Goal: Information Seeking & Learning: Understand process/instructions

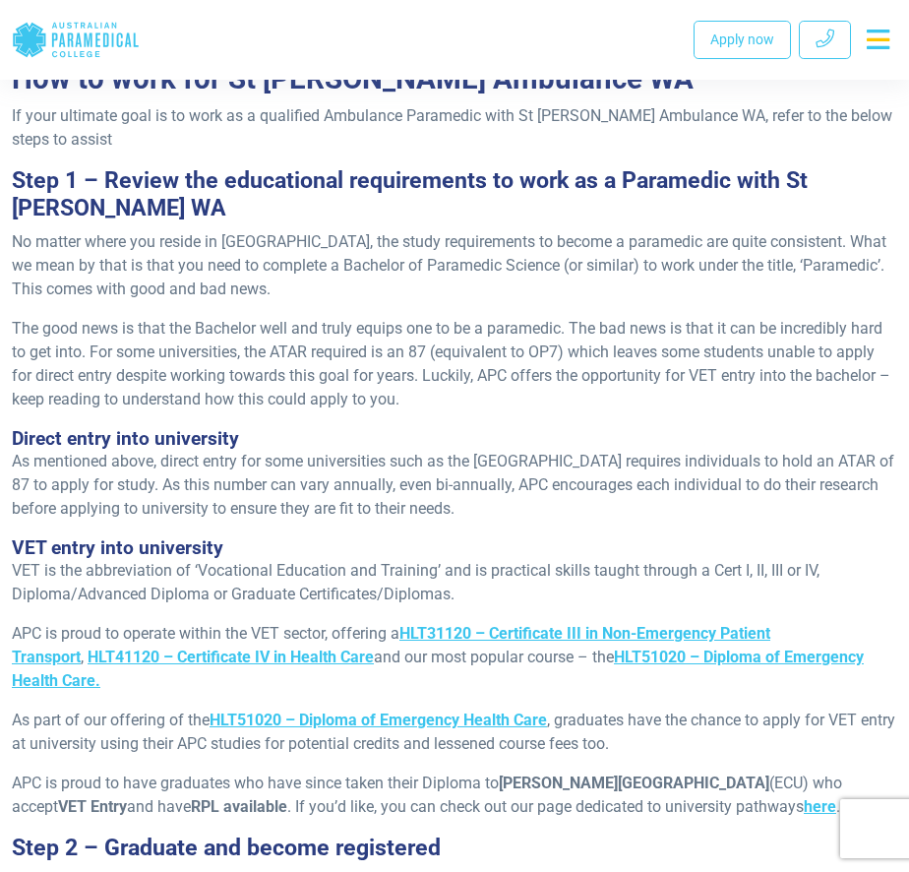
scroll to position [1476, 0]
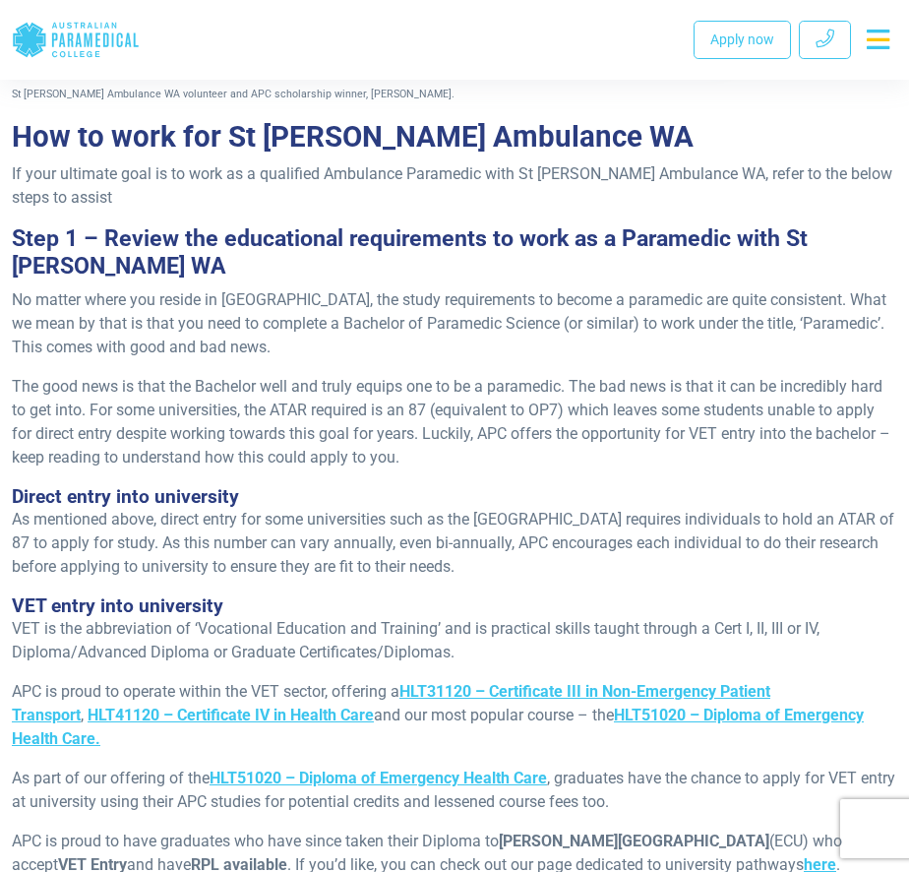
click at [640, 485] on h4 "Direct entry into university" at bounding box center [455, 496] width 886 height 23
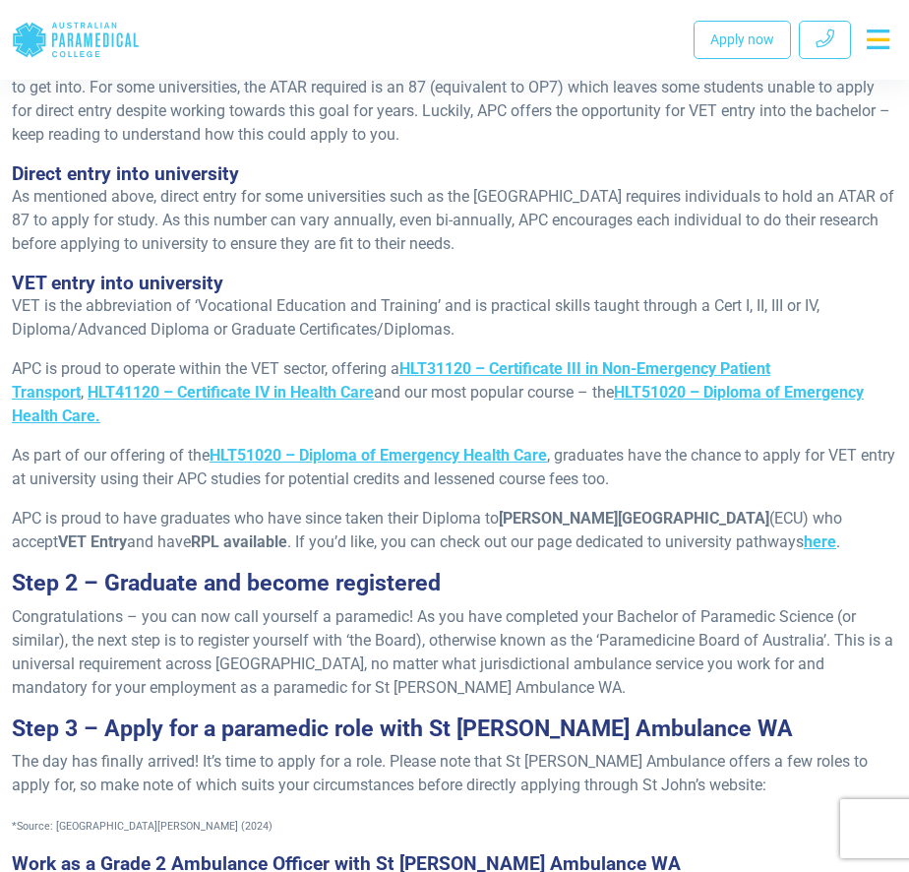
scroll to position [1772, 0]
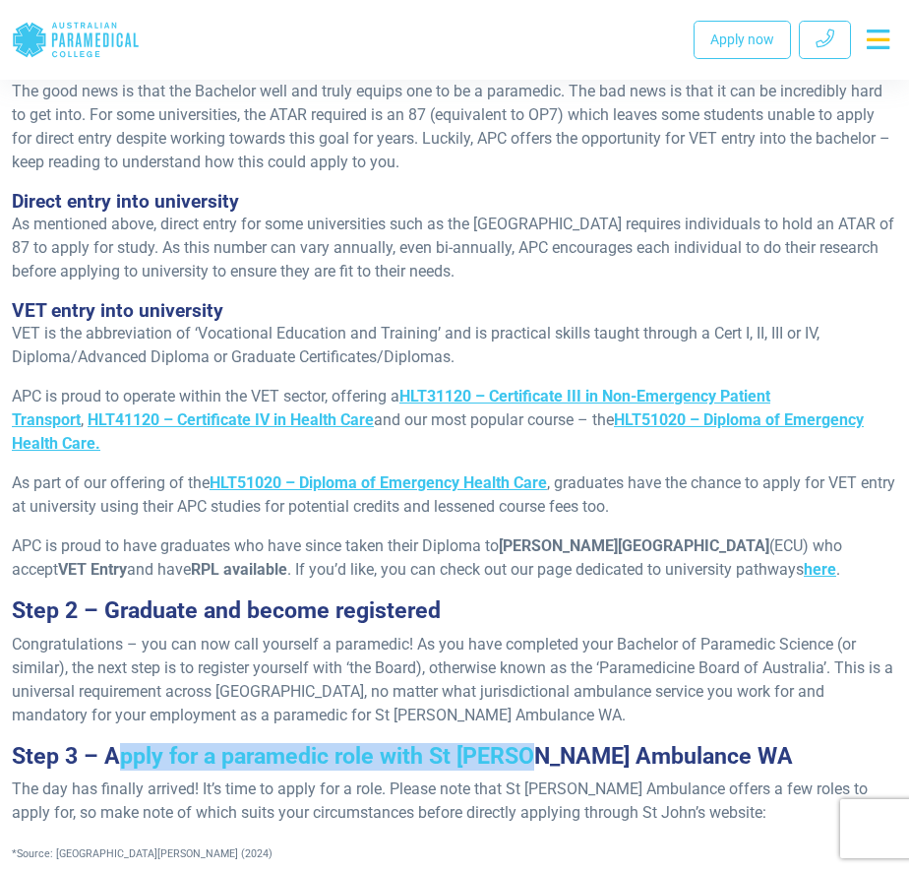
drag, startPoint x: 115, startPoint y: 632, endPoint x: 526, endPoint y: 622, distance: 410.5
type textarea "**********"
click at [526, 743] on span "Step 3 – Apply for a paramedic role with St [PERSON_NAME] Ambulance WA" at bounding box center [402, 756] width 781 height 27
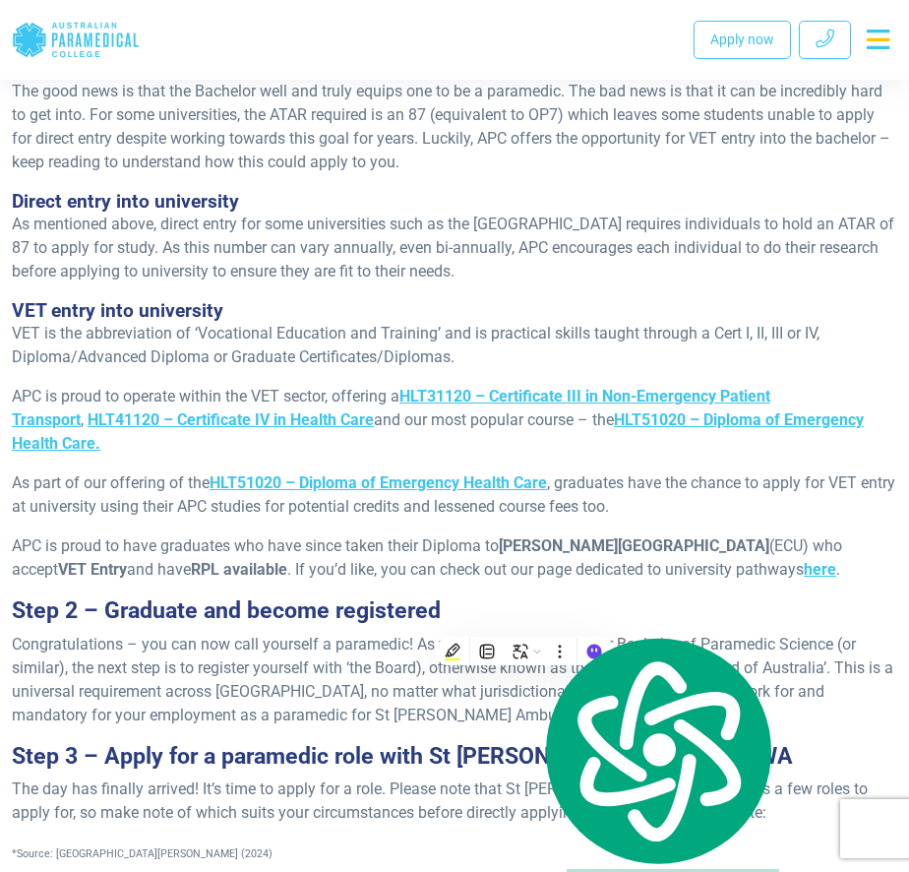
click at [316, 779] on span "The day has finally arrived! It’s time to apply for a role. Please note that St…" at bounding box center [440, 800] width 856 height 42
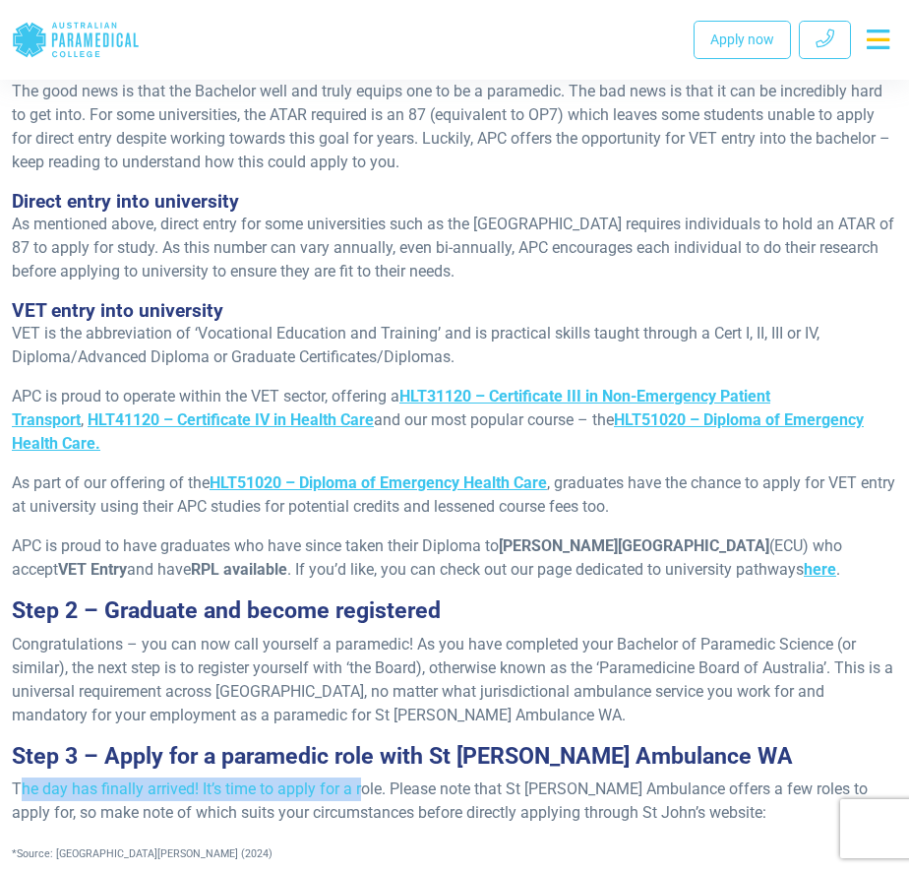
drag, startPoint x: 21, startPoint y: 669, endPoint x: 360, endPoint y: 667, distance: 339.6
click at [360, 779] on span "The day has finally arrived! It’s time to apply for a role. Please note that St…" at bounding box center [440, 800] width 856 height 42
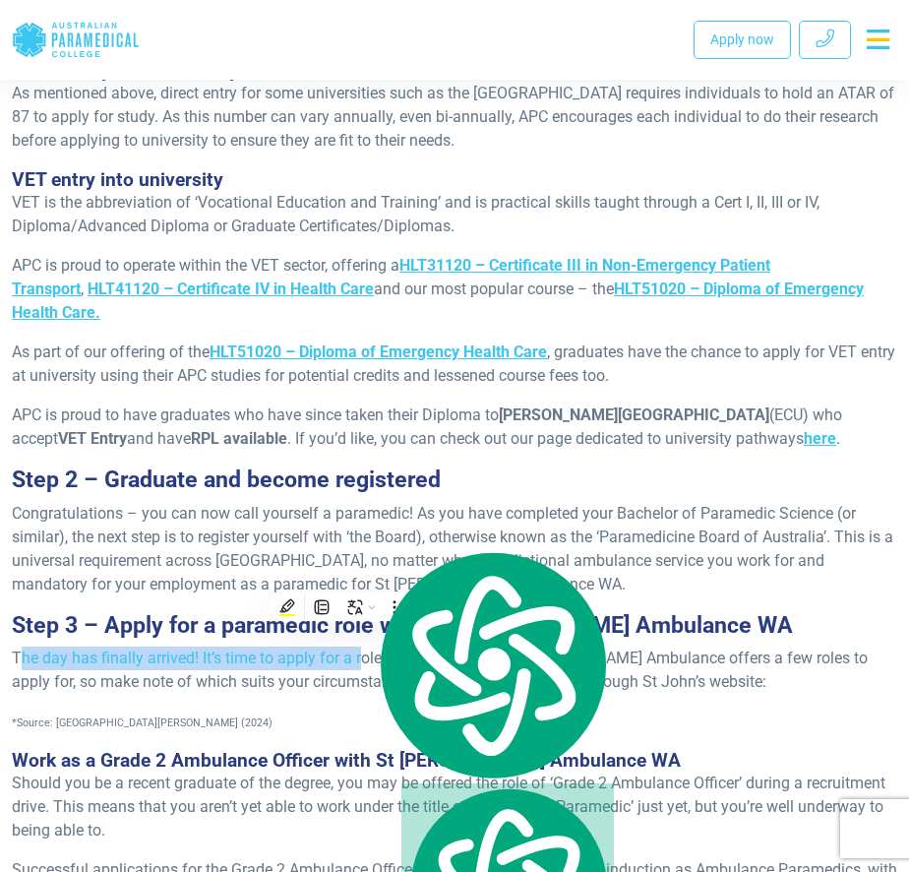
scroll to position [1968, 0]
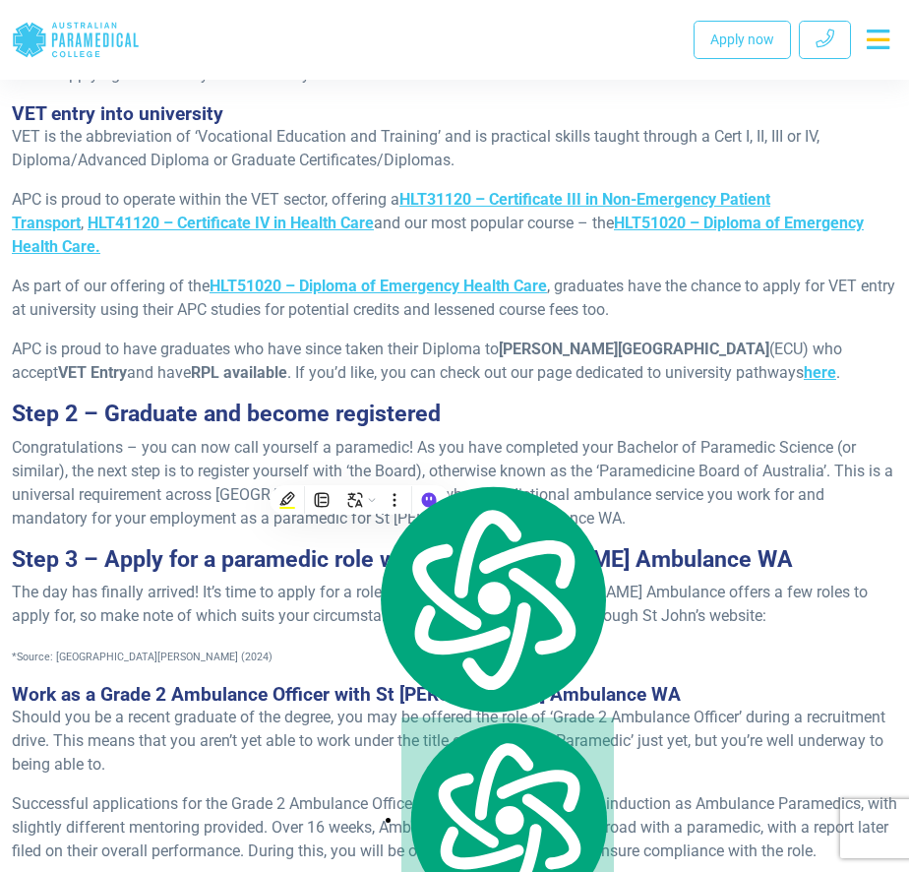
click at [360, 667] on div "Re-published [DATE]. Do you want to pursue a career with St [PERSON_NAME] Ambul…" at bounding box center [454, 512] width 909 height 4290
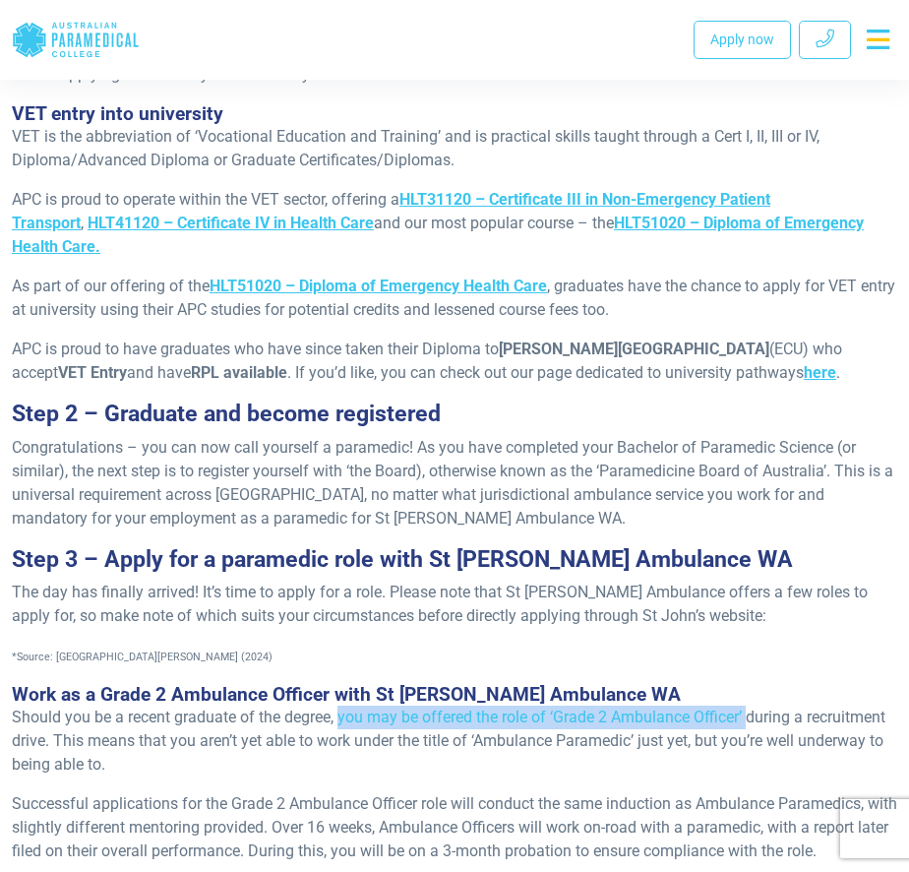
drag, startPoint x: 341, startPoint y: 595, endPoint x: 749, endPoint y: 586, distance: 408.6
click at [749, 708] on span "Should you be a recent graduate of the degree, you may be offered the role of ‘…" at bounding box center [449, 741] width 874 height 66
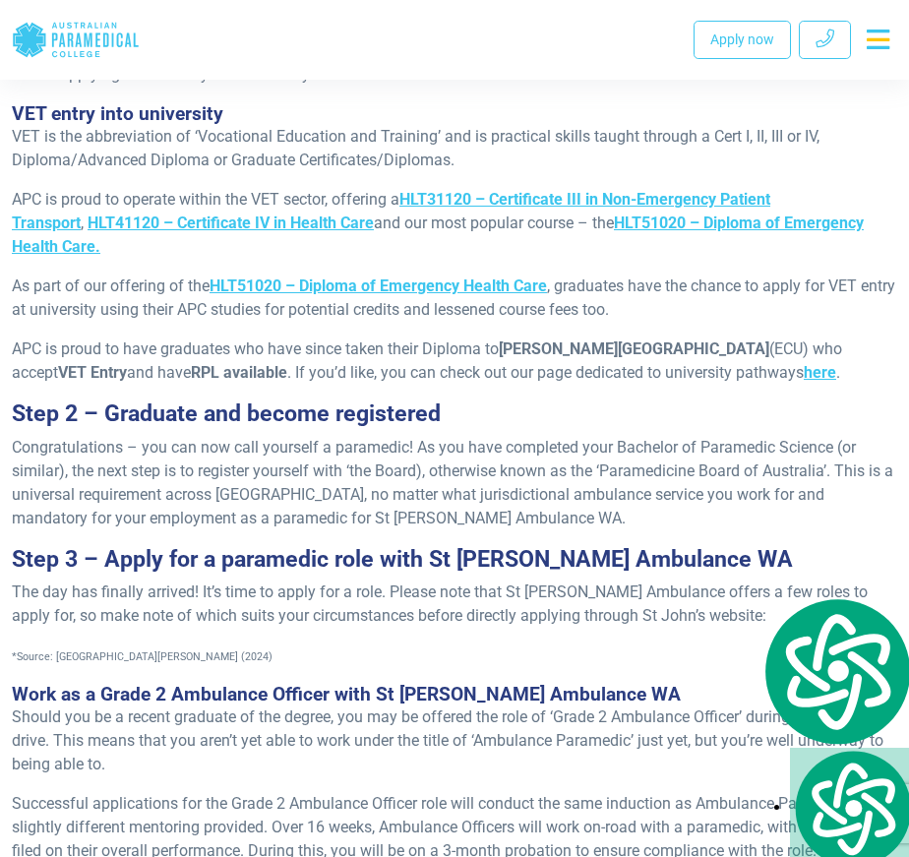
click at [121, 706] on p "Should you be a recent graduate of the degree, you may be offered the role of ‘…" at bounding box center [455, 741] width 886 height 71
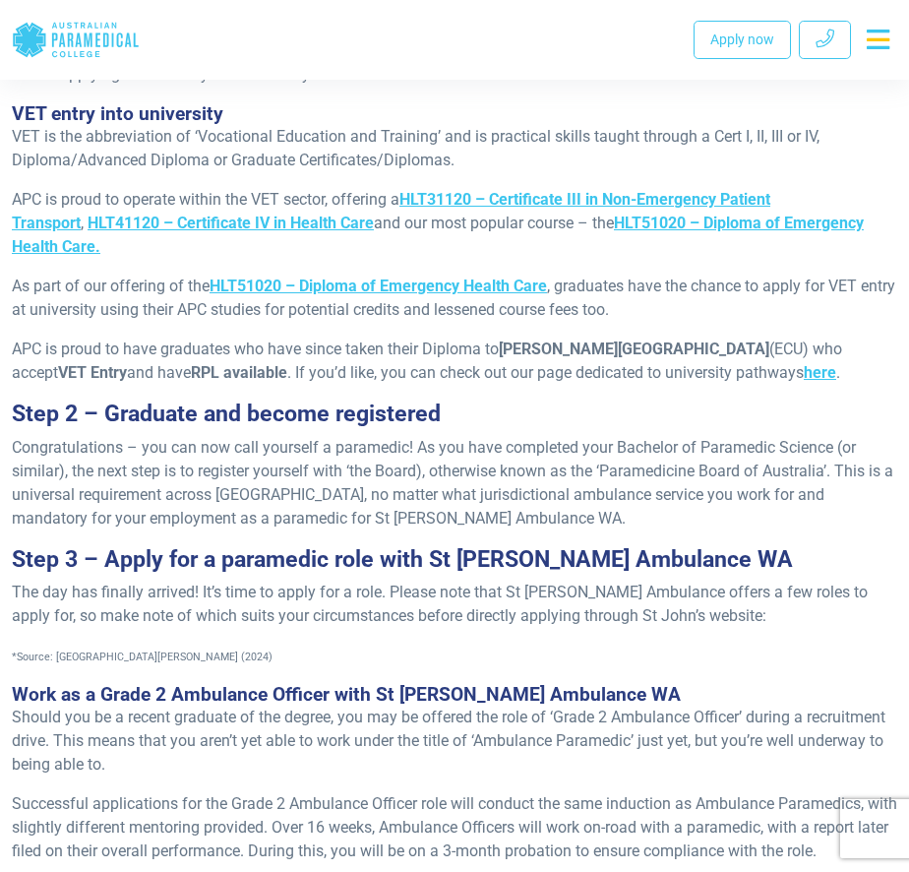
drag, startPoint x: 3, startPoint y: 592, endPoint x: 138, endPoint y: 652, distance: 147.2
click at [138, 652] on div "Re-published [DATE]. Do you want to pursue a career with St [PERSON_NAME] Ambul…" at bounding box center [454, 512] width 909 height 4290
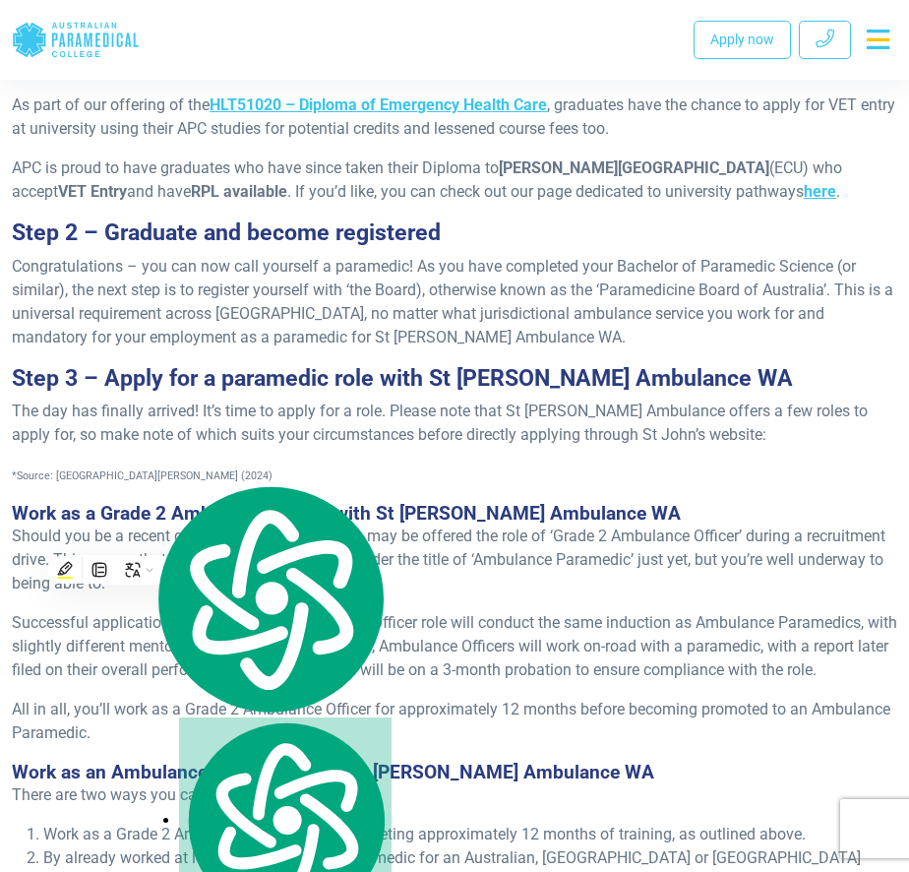
scroll to position [2264, 0]
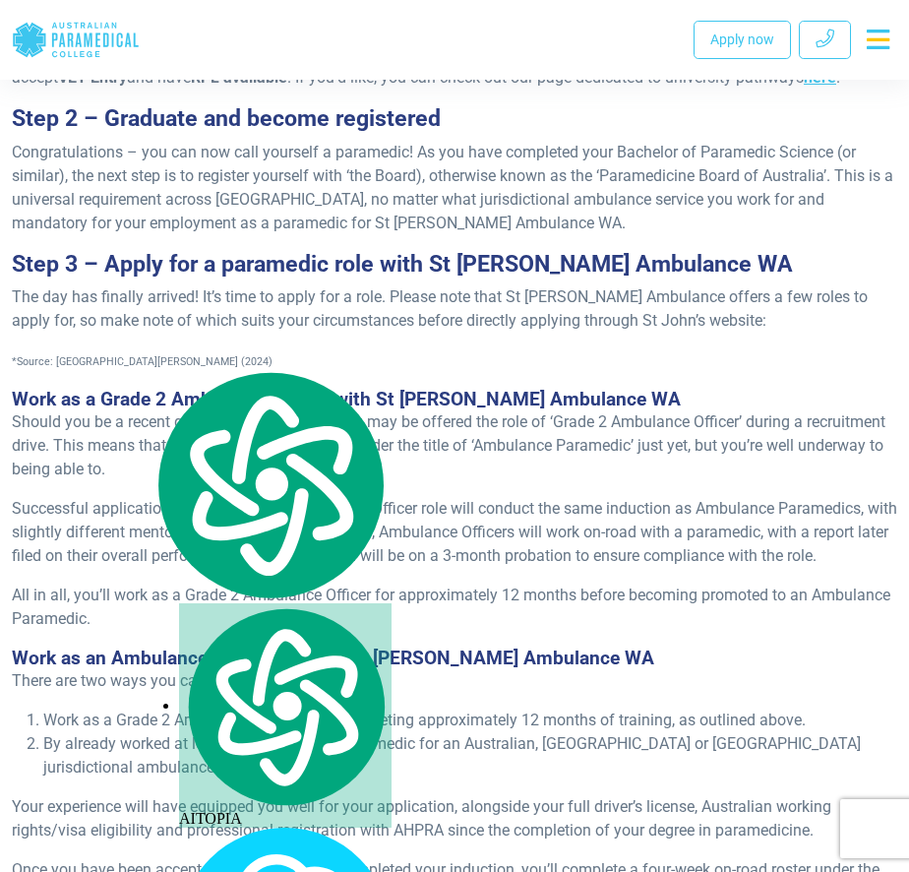
click at [103, 658] on div "Re-published [DATE]. Do you want to pursue a career with St [PERSON_NAME] Ambul…" at bounding box center [454, 217] width 909 height 4290
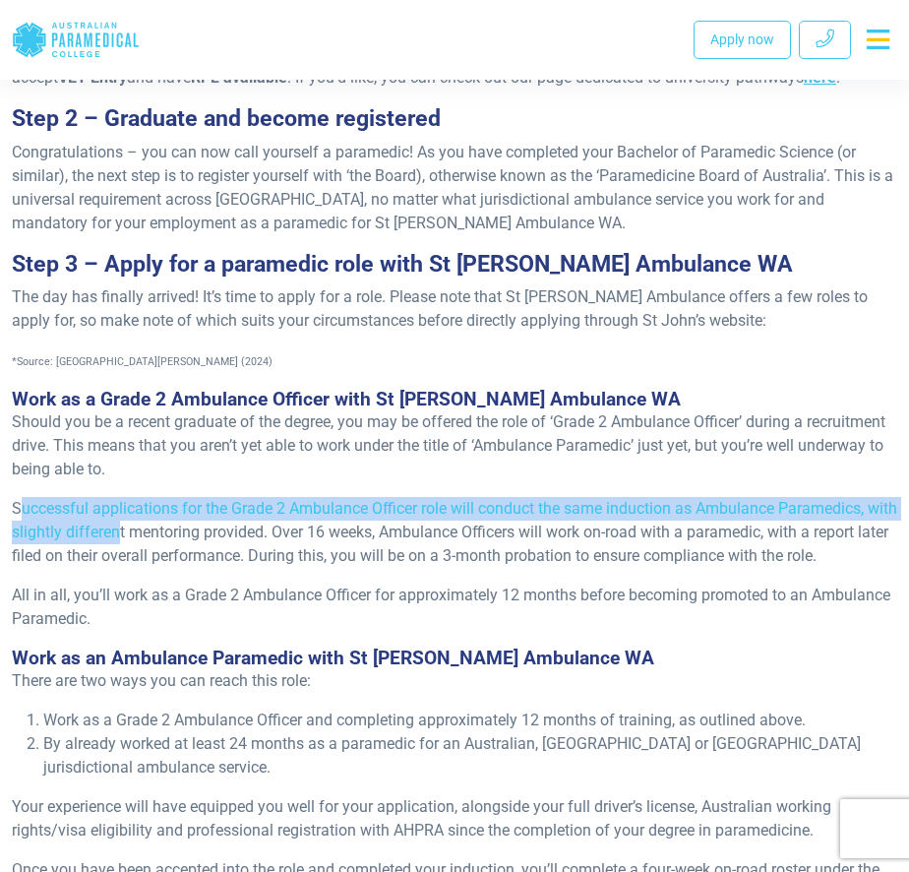
drag, startPoint x: 21, startPoint y: 395, endPoint x: 149, endPoint y: 399, distance: 128.0
click at [149, 497] on p "Successful applications for the Grade 2 Ambulance Officer role will conduct the…" at bounding box center [455, 532] width 886 height 71
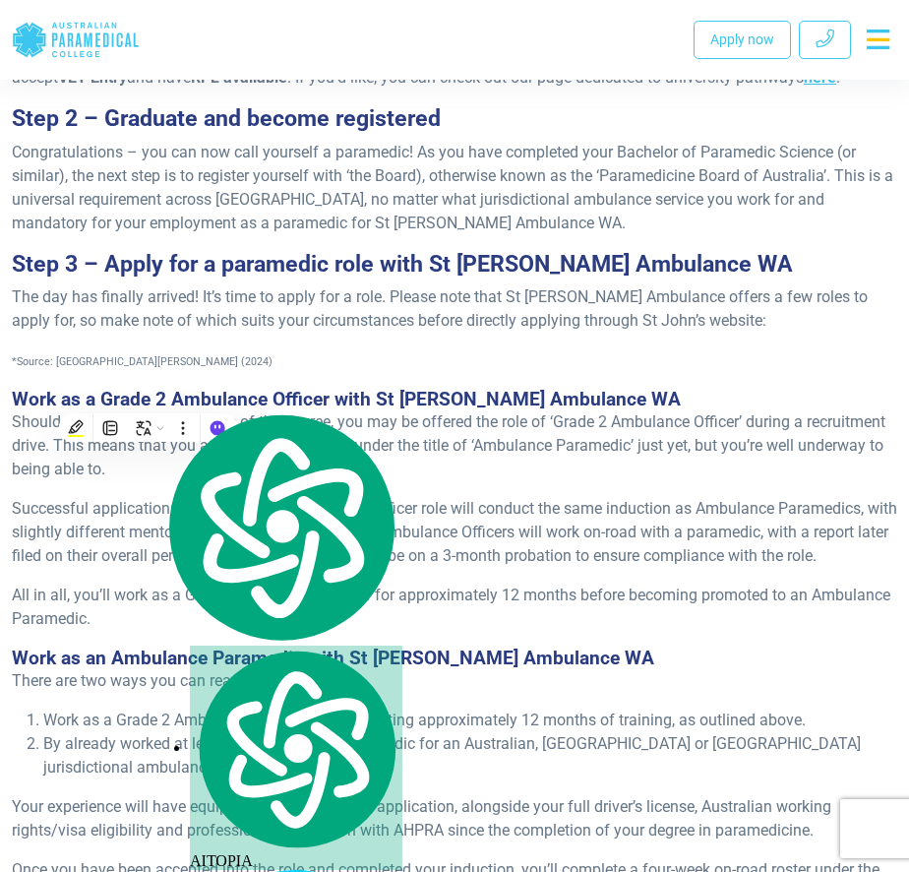
click at [380, 732] on li "By already worked at least 24 months as a paramedic for an Australian, [GEOGRAP…" at bounding box center [470, 755] width 854 height 47
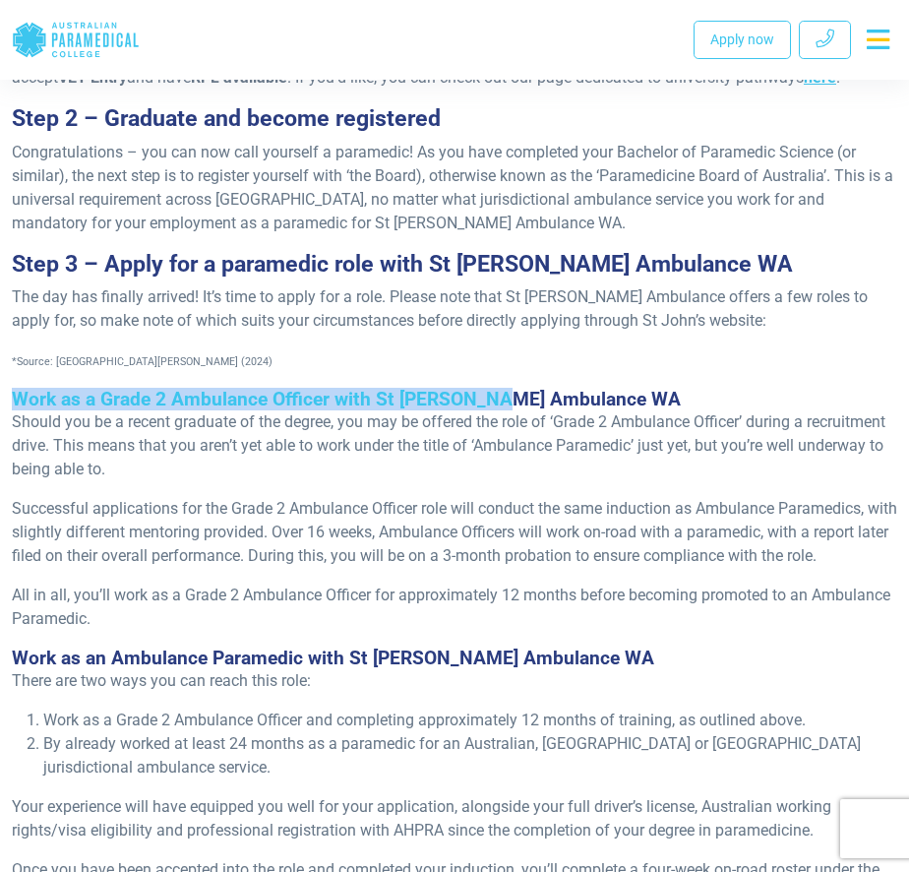
drag, startPoint x: 14, startPoint y: 271, endPoint x: 510, endPoint y: 285, distance: 496.3
click at [503, 388] on span "Work as a Grade 2 Ambulance Officer with St [PERSON_NAME] Ambulance WA" at bounding box center [346, 399] width 669 height 23
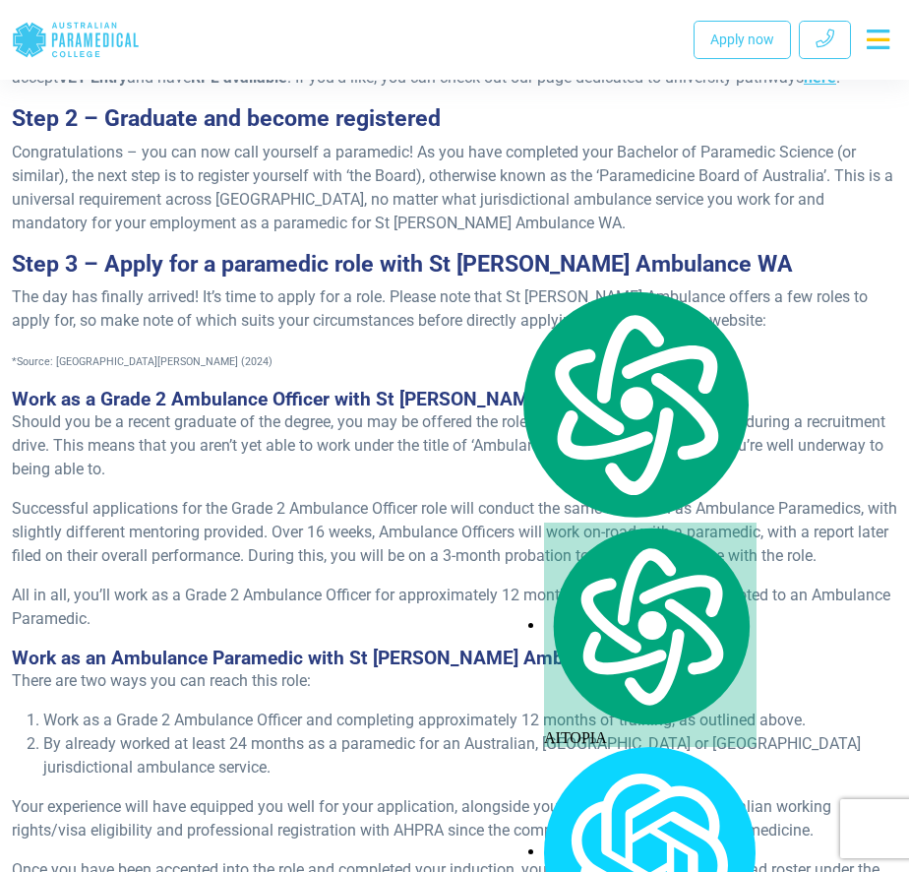
click at [447, 734] on span "By already worked at least 24 months as a paramedic for an Australian, [GEOGRAP…" at bounding box center [452, 755] width 818 height 42
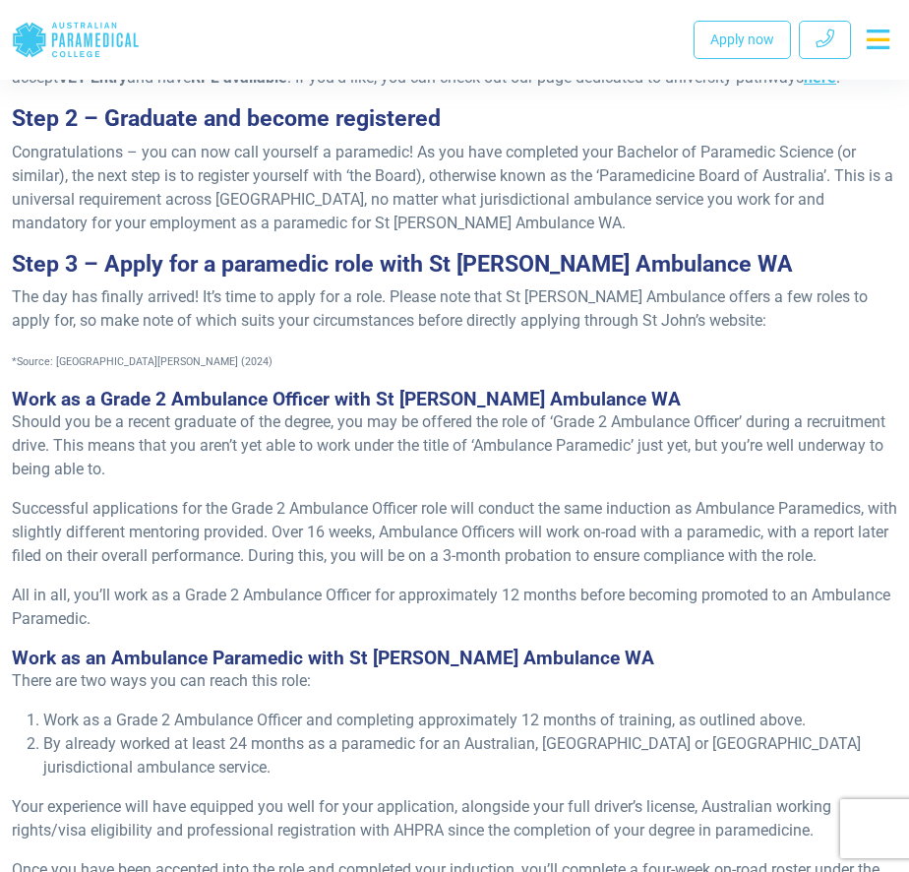
click at [447, 734] on span "By already worked at least 24 months as a paramedic for an Australian, [GEOGRAP…" at bounding box center [452, 755] width 818 height 42
click at [403, 732] on li "By already worked at least 24 months as a paramedic for an Australian, [GEOGRAP…" at bounding box center [470, 755] width 854 height 47
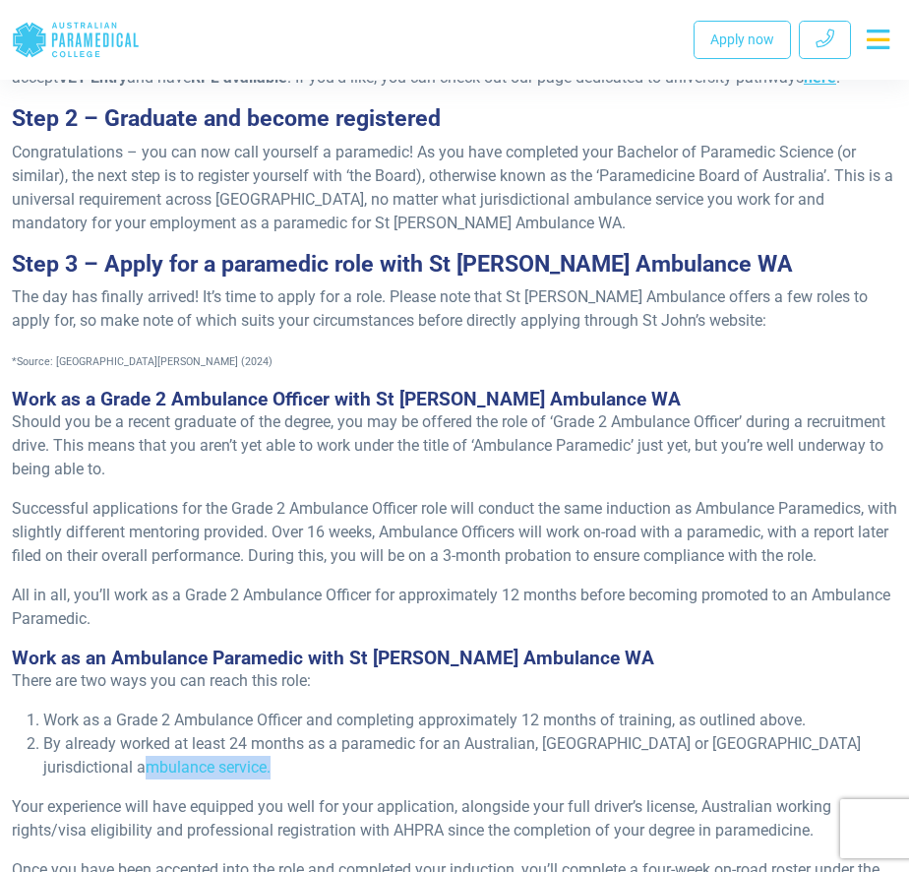
click at [403, 732] on li "By already worked at least 24 months as a paramedic for an Australian, [GEOGRAP…" at bounding box center [470, 755] width 854 height 47
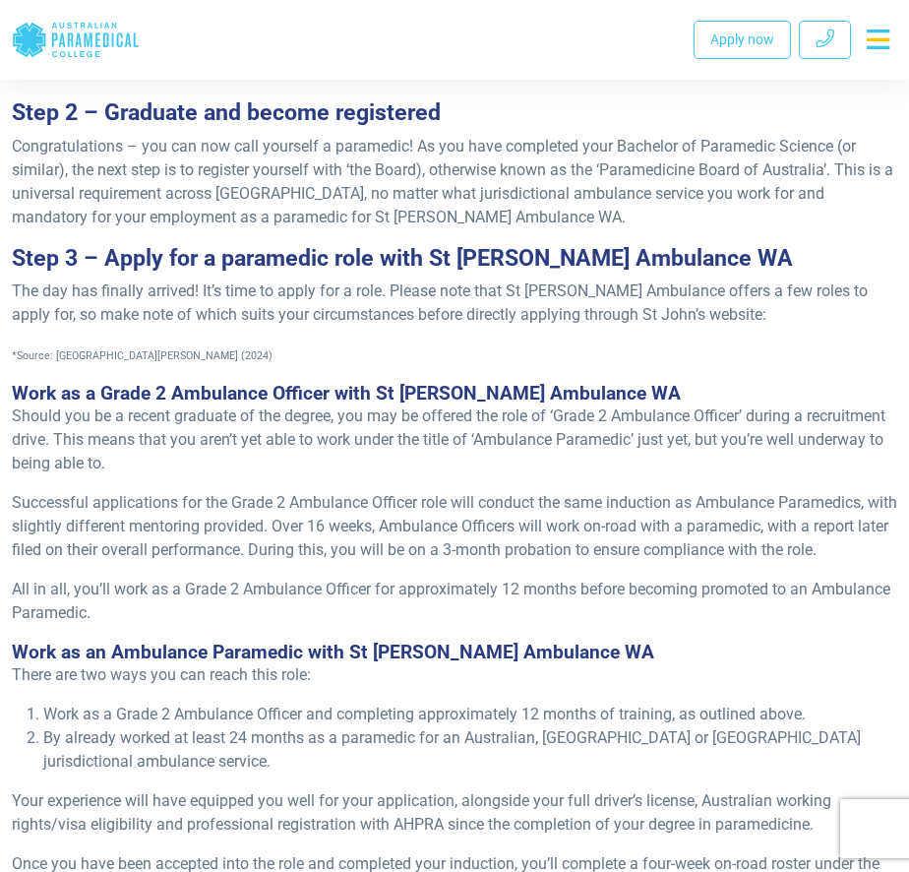
scroll to position [2362, 0]
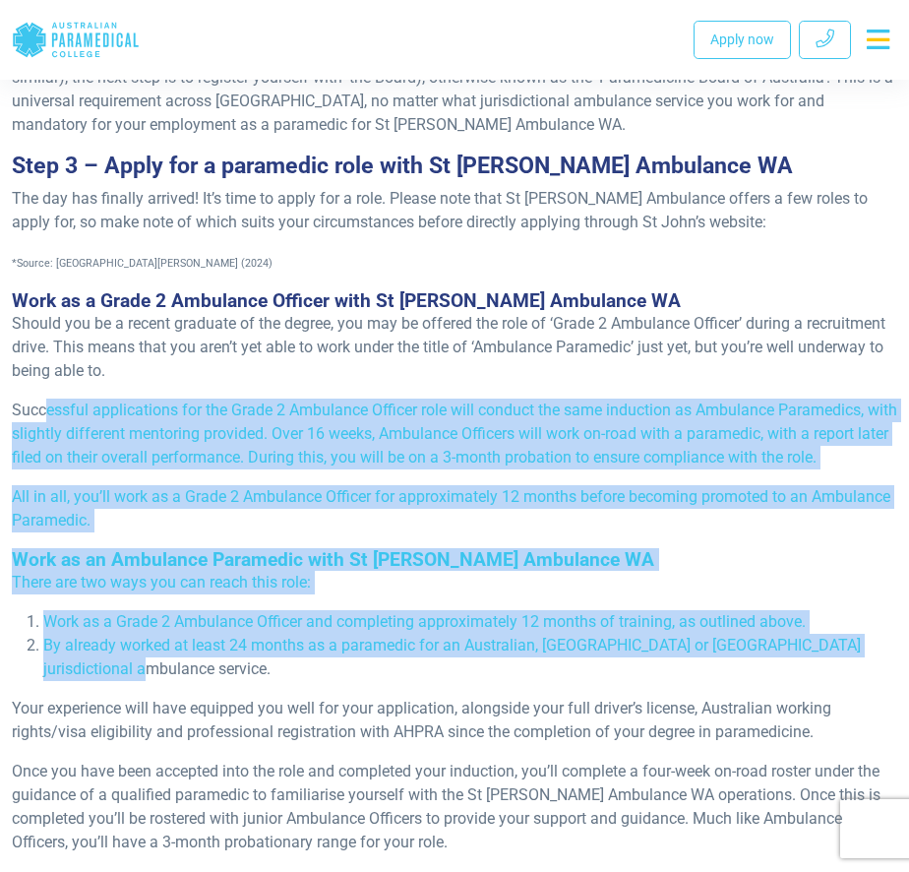
drag, startPoint x: 47, startPoint y: 295, endPoint x: 831, endPoint y: 561, distance: 827.3
click at [832, 557] on div "Re-published [DATE]. Do you want to pursue a career with St [PERSON_NAME] Ambul…" at bounding box center [454, 119] width 909 height 4290
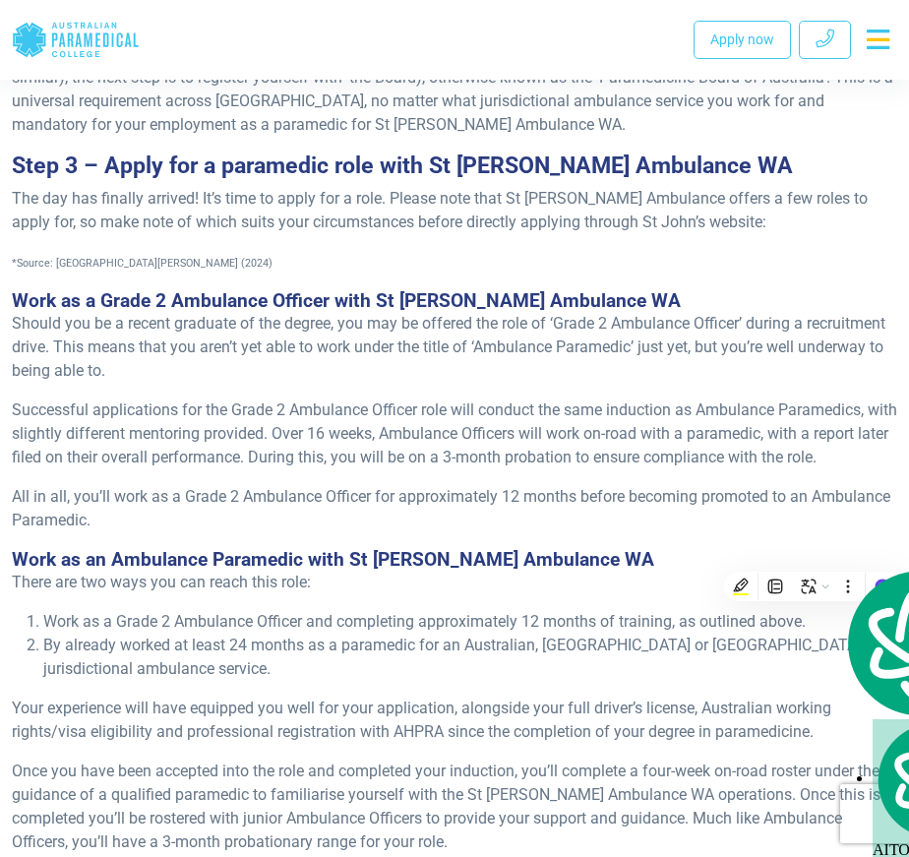
click at [564, 762] on span "Once you have been accepted into the role and completed your induction, you’ll …" at bounding box center [446, 807] width 869 height 90
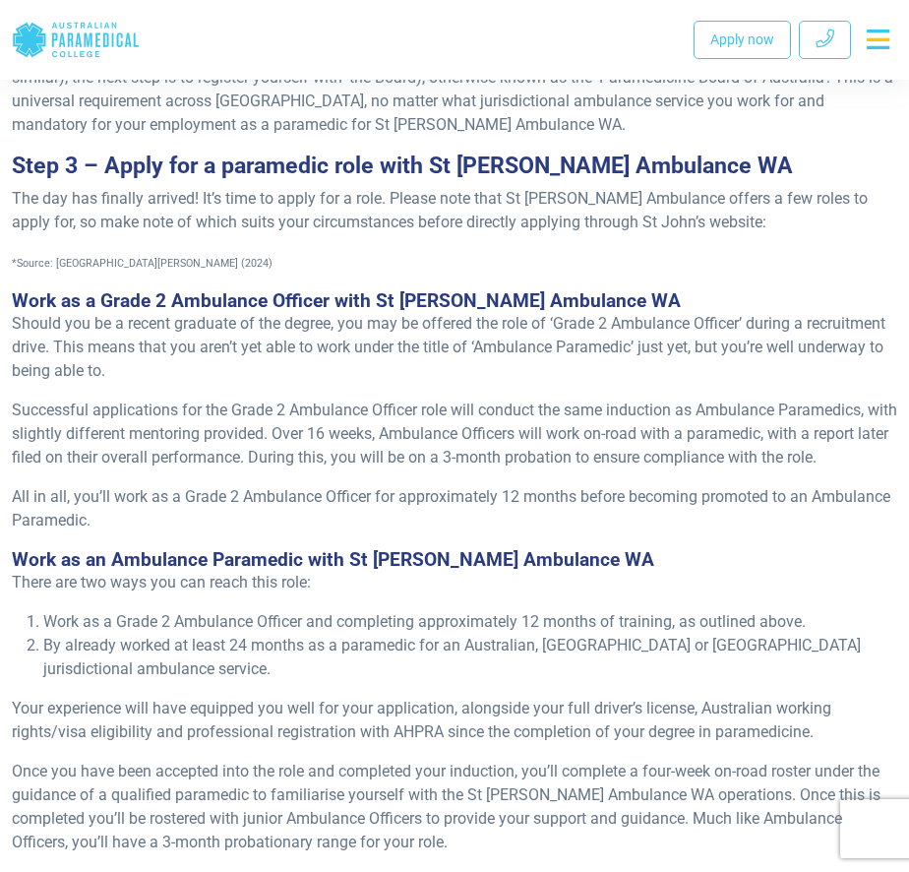
click at [564, 762] on span "Once you have been accepted into the role and completed your induction, you’ll …" at bounding box center [446, 807] width 869 height 90
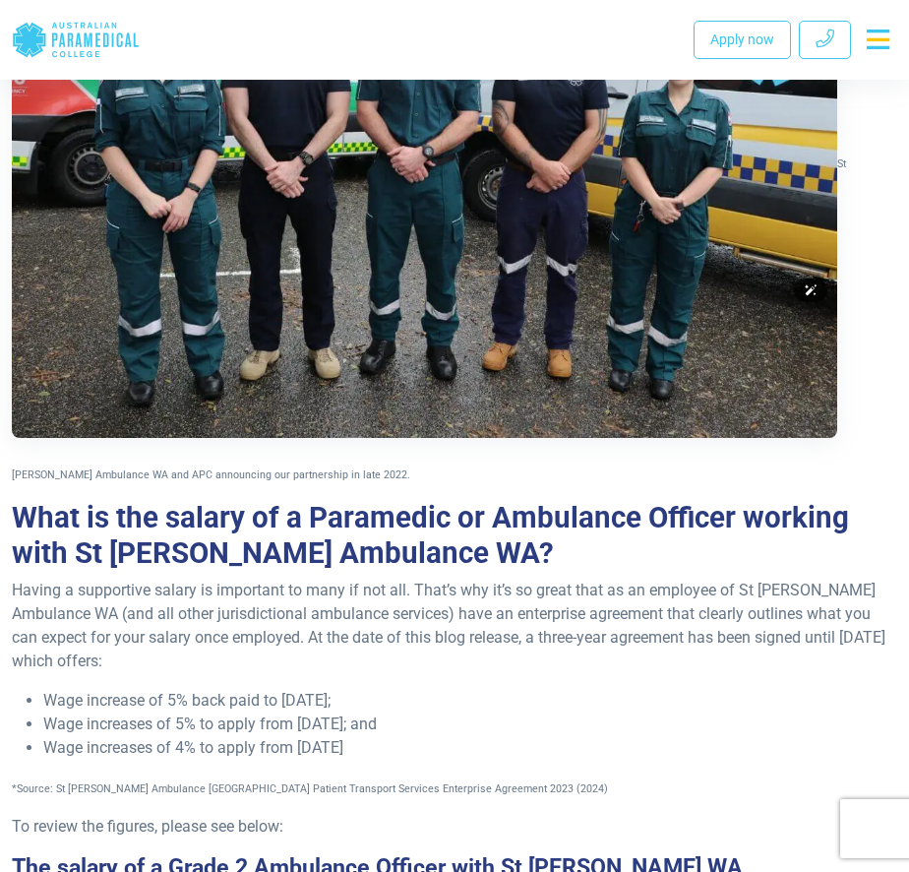
scroll to position [3543, 0]
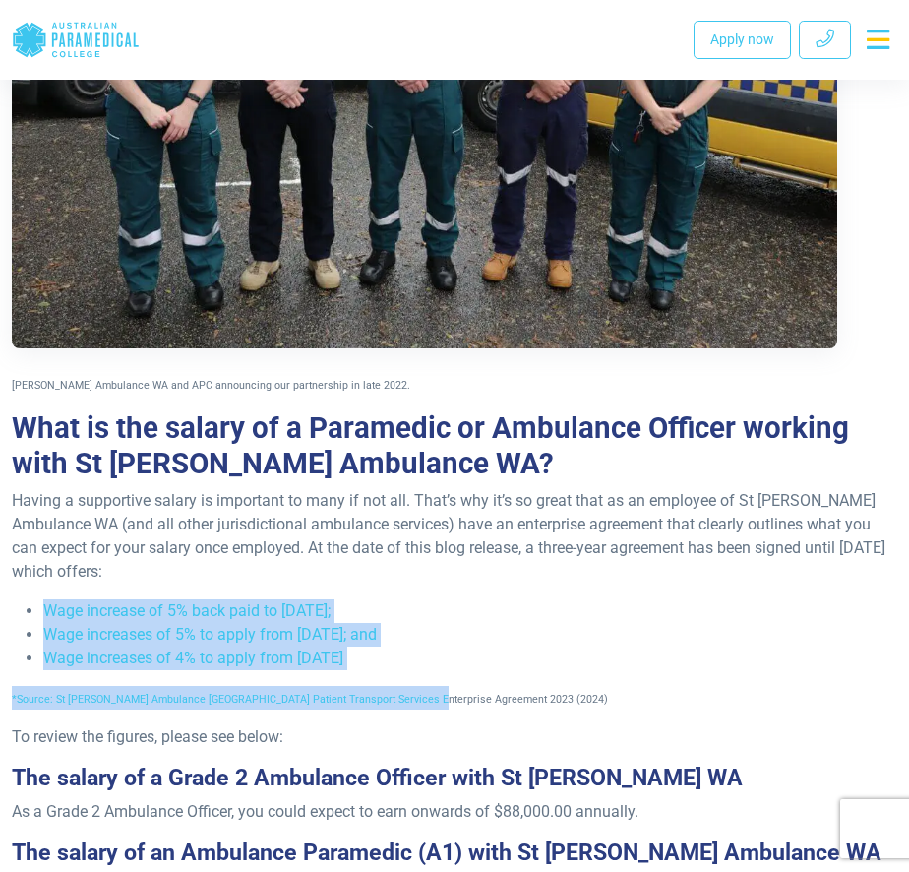
drag, startPoint x: 48, startPoint y: 464, endPoint x: 405, endPoint y: 527, distance: 362.8
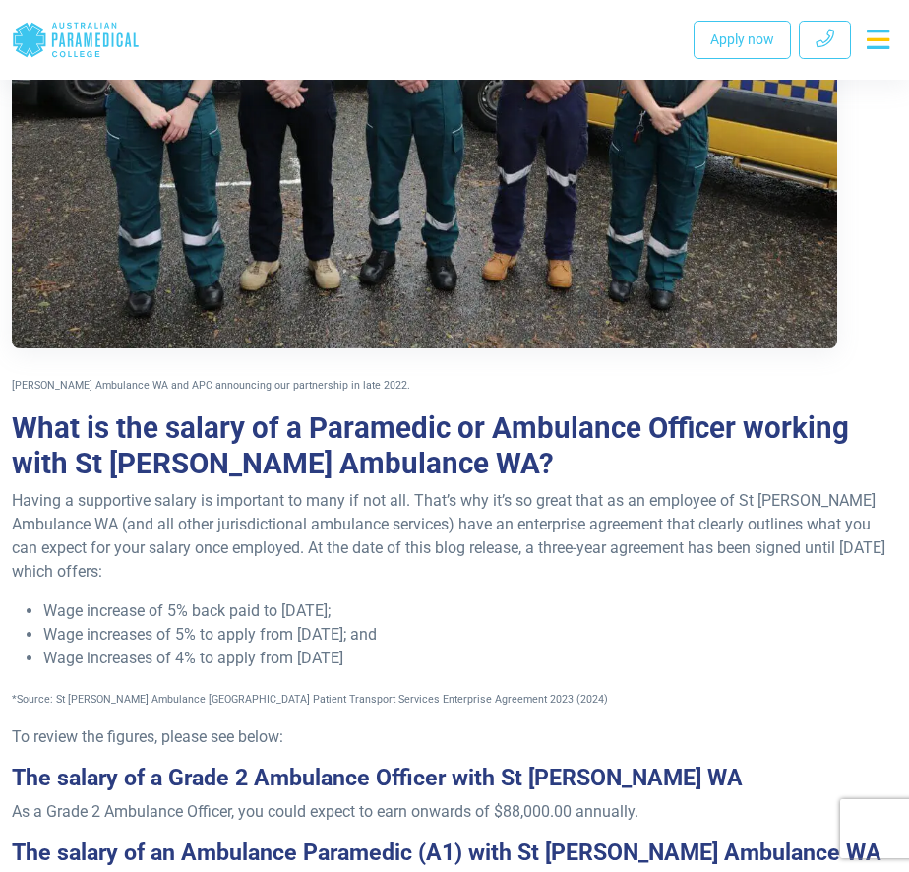
click at [407, 647] on li "Wage increases of 4% to apply from [DATE]" at bounding box center [470, 659] width 854 height 24
click at [457, 491] on span "Having a supportive salary is important to many if not all. That’s why it’s so …" at bounding box center [449, 536] width 874 height 90
drag, startPoint x: 664, startPoint y: 412, endPoint x: 755, endPoint y: 412, distance: 90.5
click at [755, 489] on p "Having a supportive salary is important to many if not all. That’s why it’s so …" at bounding box center [455, 536] width 886 height 94
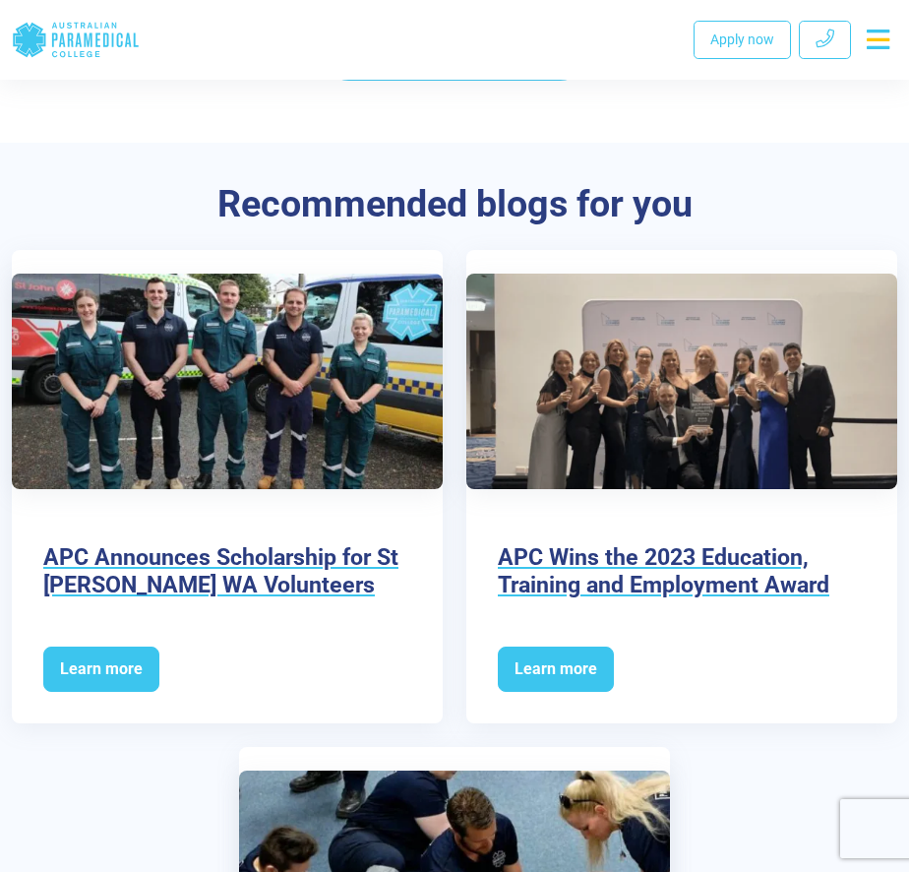
scroll to position [4626, 0]
